Goal: Transaction & Acquisition: Book appointment/travel/reservation

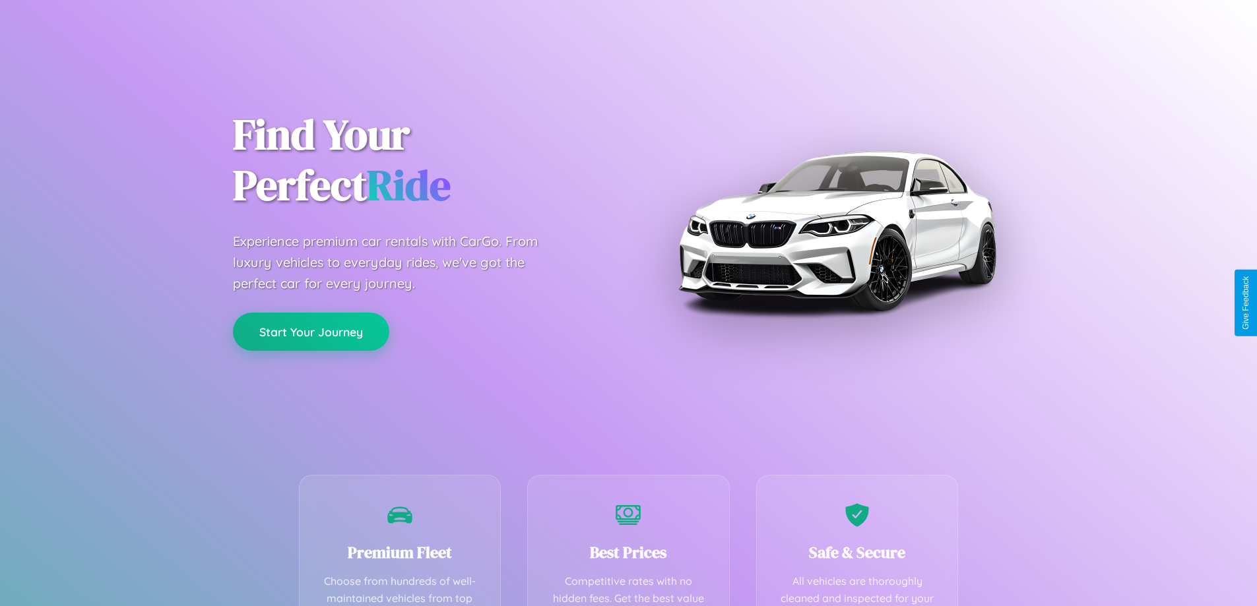
click at [311, 332] on button "Start Your Journey" at bounding box center [311, 332] width 156 height 38
click at [311, 331] on button "Start Your Journey" at bounding box center [311, 332] width 156 height 38
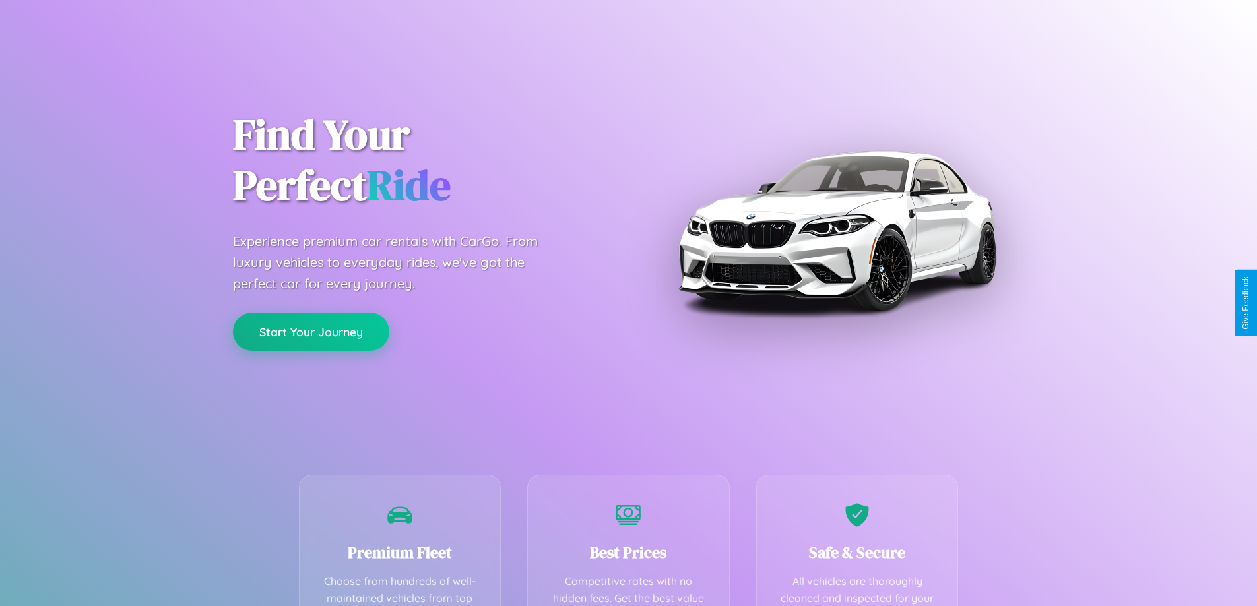
click at [311, 331] on button "Start Your Journey" at bounding box center [311, 332] width 156 height 38
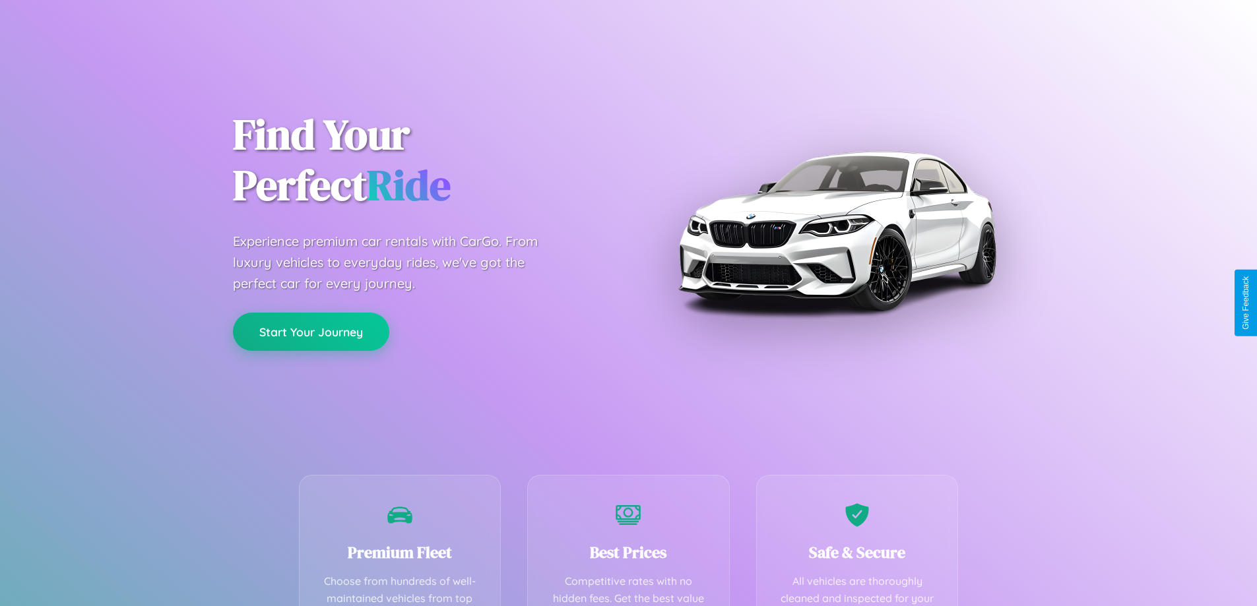
click at [311, 331] on button "Start Your Journey" at bounding box center [311, 332] width 156 height 38
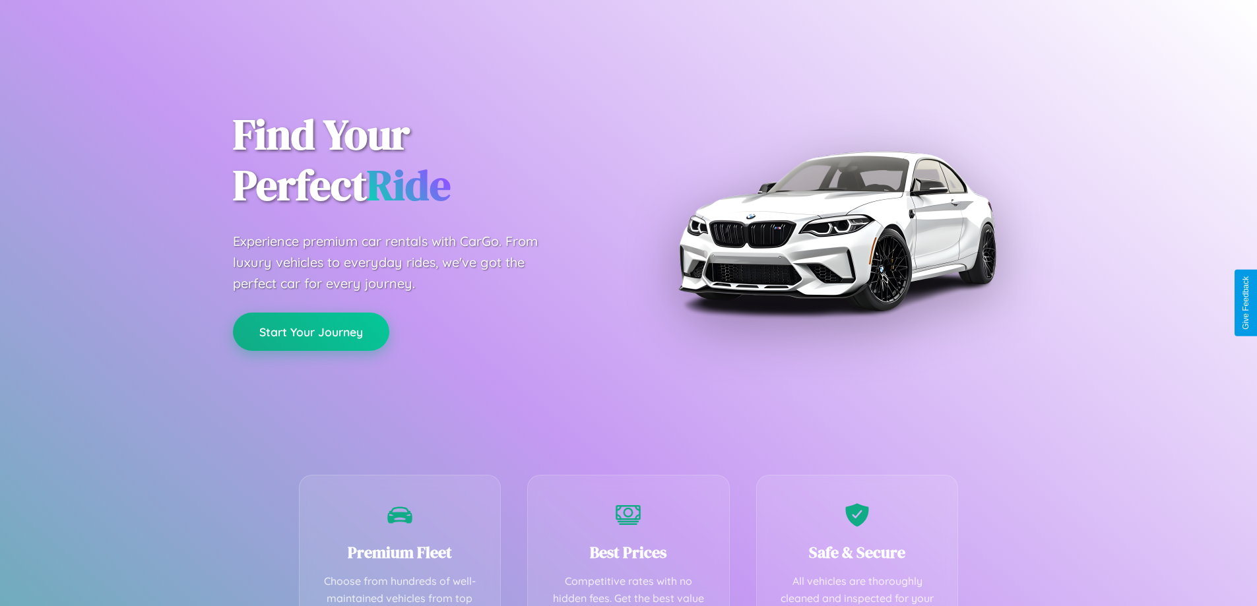
click at [311, 331] on button "Start Your Journey" at bounding box center [311, 332] width 156 height 38
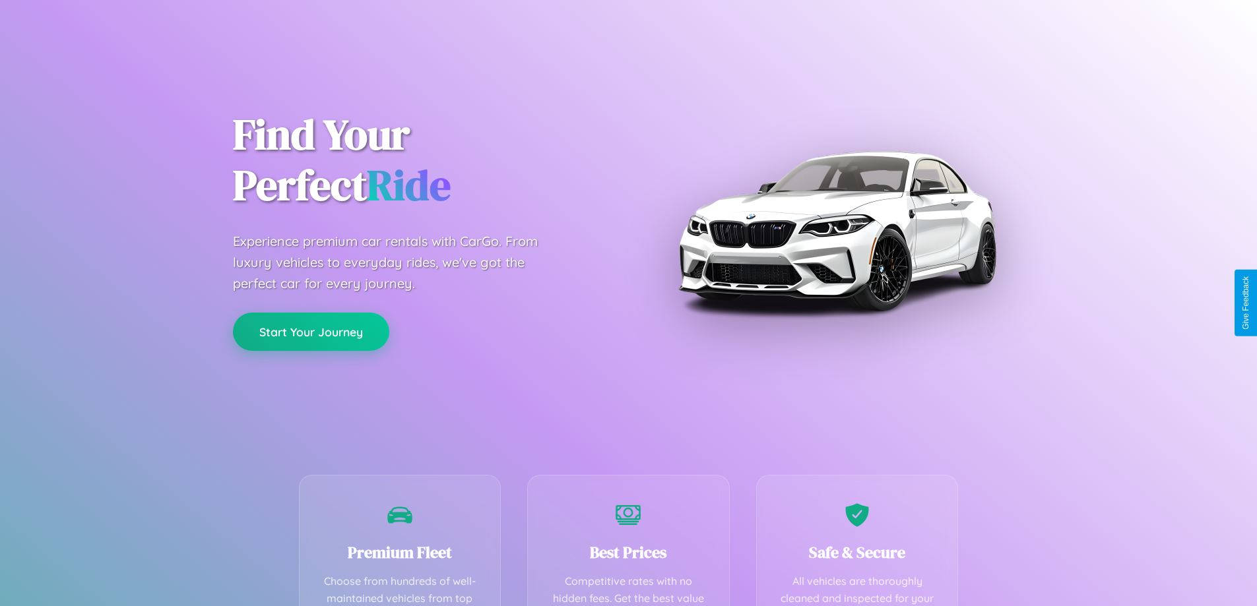
click at [311, 331] on button "Start Your Journey" at bounding box center [311, 332] width 156 height 38
